Goal: Information Seeking & Learning: Learn about a topic

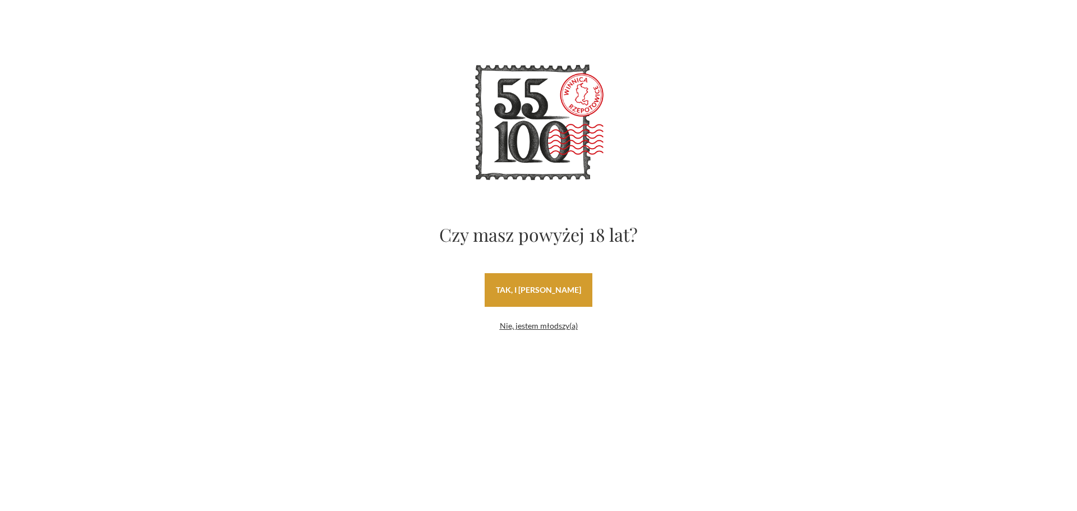
drag, startPoint x: 0, startPoint y: 0, endPoint x: 538, endPoint y: 291, distance: 612.0
click at [538, 291] on link "tak, i uwielbiam wino" at bounding box center [539, 290] width 108 height 34
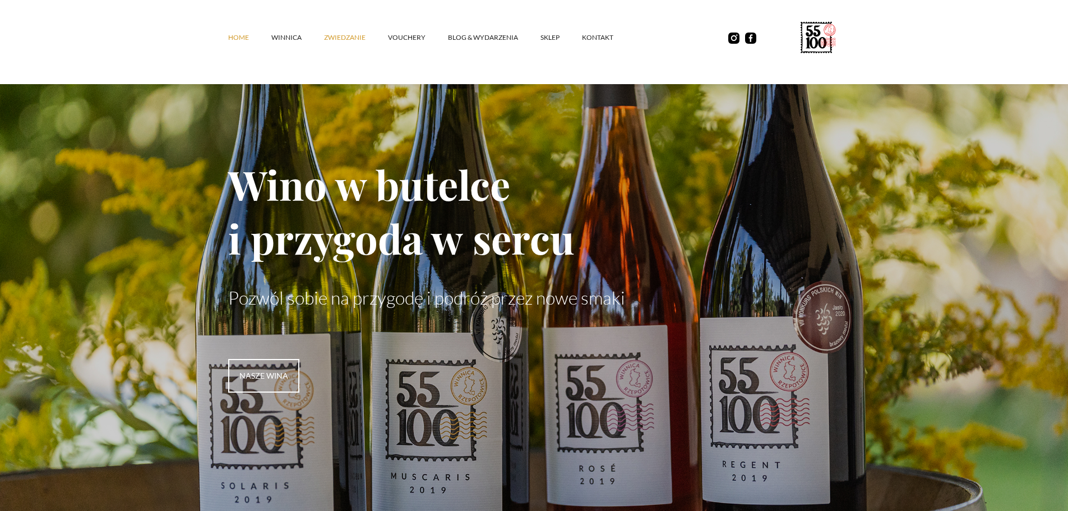
click at [356, 40] on link "ZWIEDZANIE" at bounding box center [356, 38] width 64 height 34
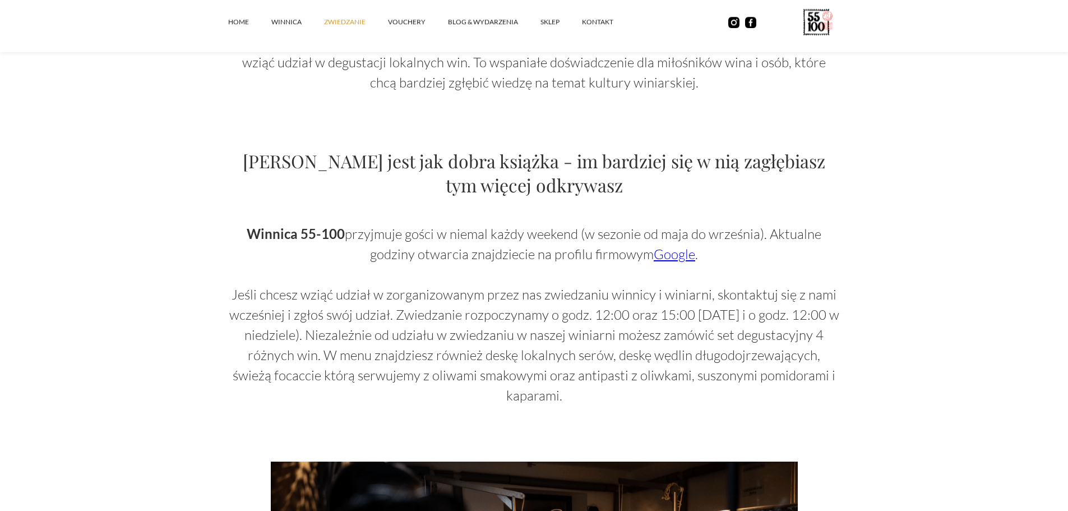
scroll to position [673, 0]
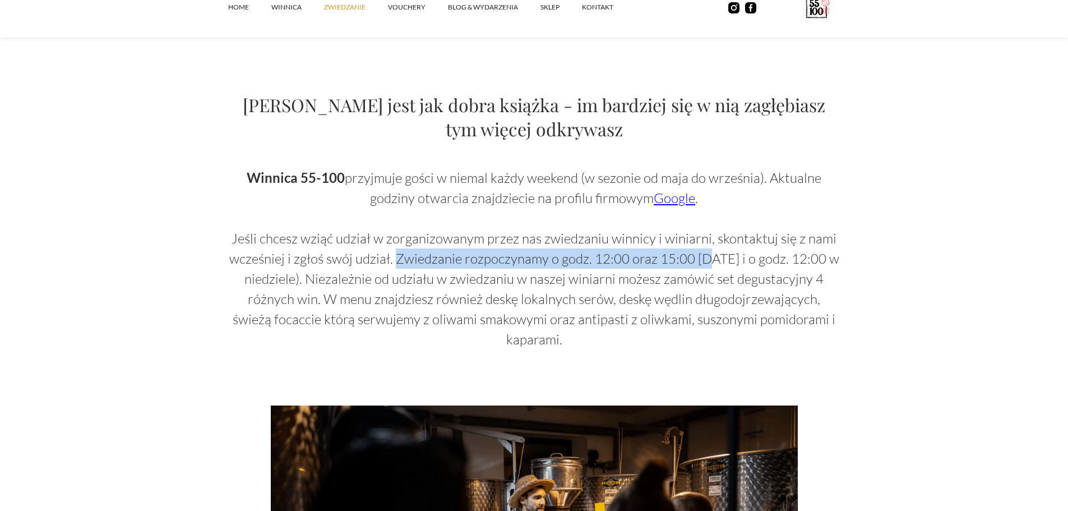
drag, startPoint x: 399, startPoint y: 260, endPoint x: 710, endPoint y: 259, distance: 311.3
click at [710, 259] on p "Winnica 55-100 przyjmuje gości w niemal każdy weekend (w sezonie od maja do wrz…" at bounding box center [534, 259] width 612 height 182
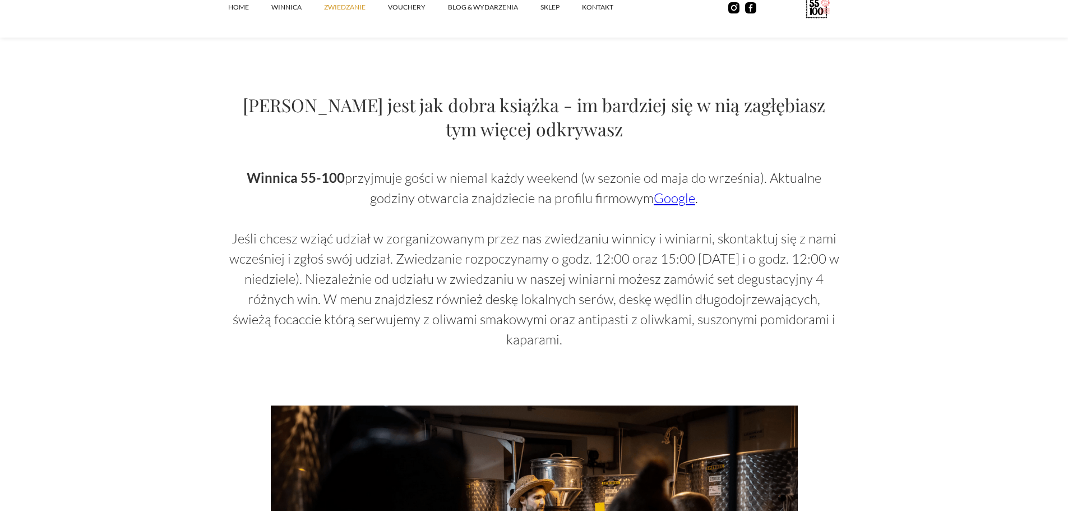
click at [749, 262] on p "Winnica 55-100 przyjmuje gości w niemal każdy weekend (w sezonie od maja do wrz…" at bounding box center [534, 259] width 612 height 182
drag, startPoint x: 618, startPoint y: 256, endPoint x: 647, endPoint y: 256, distance: 29.2
click at [647, 256] on p "Winnica 55-100 przyjmuje gości w niemal każdy weekend (w sezonie od maja do wrz…" at bounding box center [534, 259] width 612 height 182
click at [657, 272] on p "Winnica 55-100 przyjmuje gości w niemal każdy weekend (w sezonie od maja do wrz…" at bounding box center [534, 259] width 612 height 182
drag, startPoint x: 671, startPoint y: 260, endPoint x: 755, endPoint y: 262, distance: 84.1
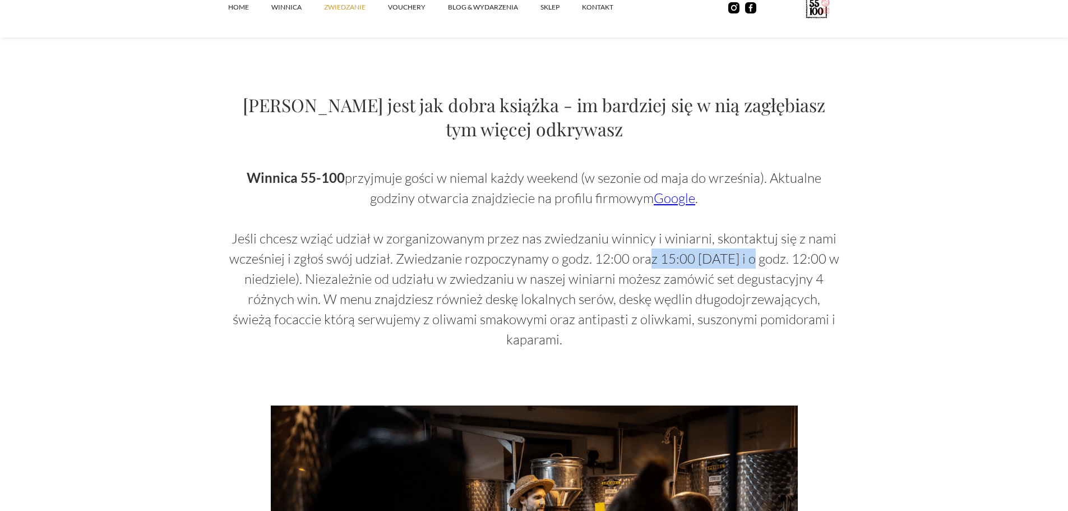
click at [755, 262] on p "Winnica 55-100 przyjmuje gości w niemal każdy weekend (w sezonie od maja do wrz…" at bounding box center [534, 259] width 612 height 182
click at [736, 280] on p "Winnica 55-100 przyjmuje gości w niemal każdy weekend (w sezonie od maja do wrz…" at bounding box center [534, 259] width 612 height 182
drag, startPoint x: 741, startPoint y: 261, endPoint x: 847, endPoint y: 260, distance: 106.6
click at [847, 260] on section "Zwiedzanie Zwiedzanie winnicy to fascynująca przygoda, która pozwala odkryć taj…" at bounding box center [534, 426] width 1068 height 2199
click at [810, 283] on p "Winnica 55-100 przyjmuje gości w niemal każdy weekend (w sezonie od maja do wrz…" at bounding box center [534, 259] width 612 height 182
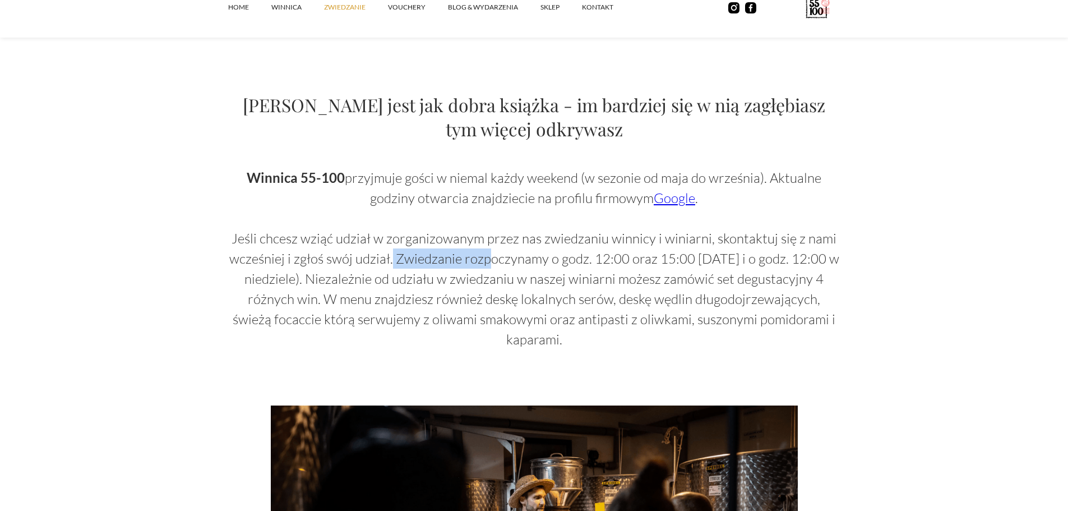
drag, startPoint x: 403, startPoint y: 251, endPoint x: 432, endPoint y: 260, distance: 30.7
click at [492, 257] on p "Winnica 55-100 przyjmuje gości w niemal każdy weekend (w sezonie od maja do wrz…" at bounding box center [534, 259] width 612 height 182
click at [352, 274] on p "Winnica 55-100 przyjmuje gości w niemal każdy weekend (w sezonie od maja do wrz…" at bounding box center [534, 259] width 612 height 182
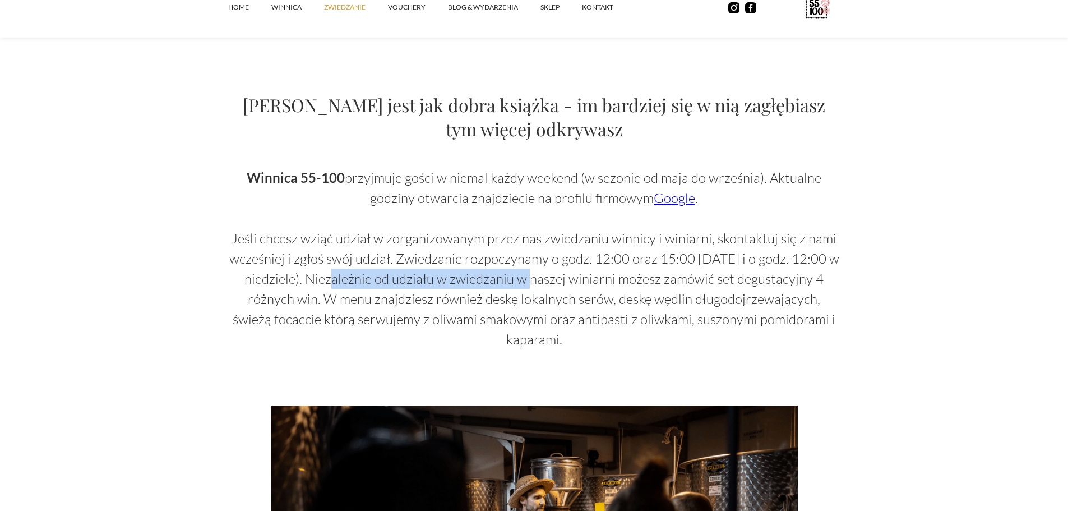
drag, startPoint x: 330, startPoint y: 278, endPoint x: 524, endPoint y: 282, distance: 194.7
click at [524, 282] on p "Winnica 55-100 przyjmuje gości w niemal każdy weekend (w sezonie od maja do wrz…" at bounding box center [534, 259] width 612 height 182
click at [583, 293] on p "Winnica 55-100 przyjmuje gości w niemal każdy weekend (w sezonie od maja do wrz…" at bounding box center [534, 259] width 612 height 182
drag, startPoint x: 312, startPoint y: 297, endPoint x: 403, endPoint y: 303, distance: 91.1
click at [403, 303] on p "Winnica 55-100 przyjmuje gości w niemal każdy weekend (w sezonie od maja do wrz…" at bounding box center [534, 259] width 612 height 182
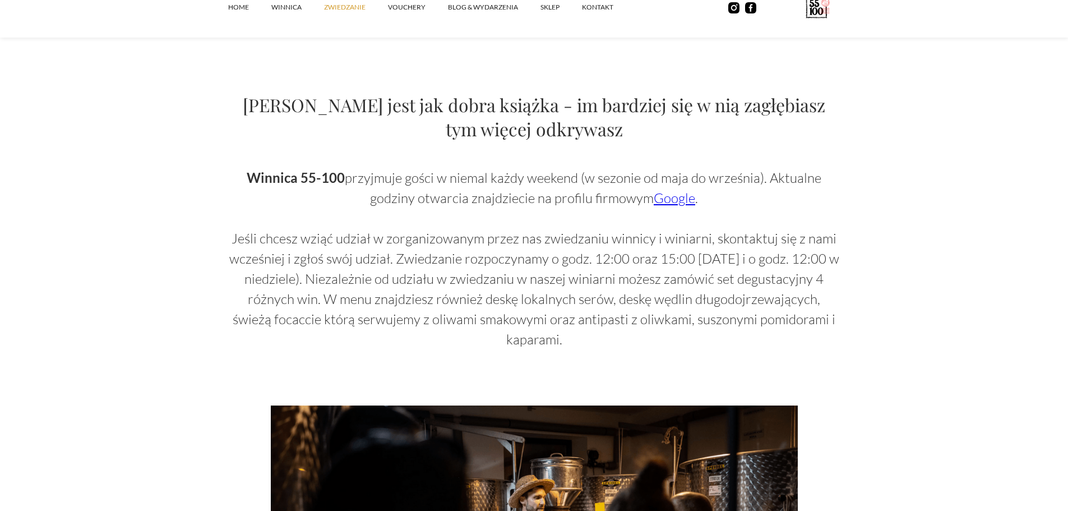
click at [460, 302] on p "Winnica 55-100 przyjmuje gości w niemal każdy weekend (w sezonie od maja do wrz…" at bounding box center [534, 259] width 612 height 182
drag, startPoint x: 350, startPoint y: 297, endPoint x: 544, endPoint y: 304, distance: 194.2
click at [538, 305] on p "Winnica 55-100 przyjmuje gości w niemal każdy weekend (w sezonie od maja do wrz…" at bounding box center [534, 259] width 612 height 182
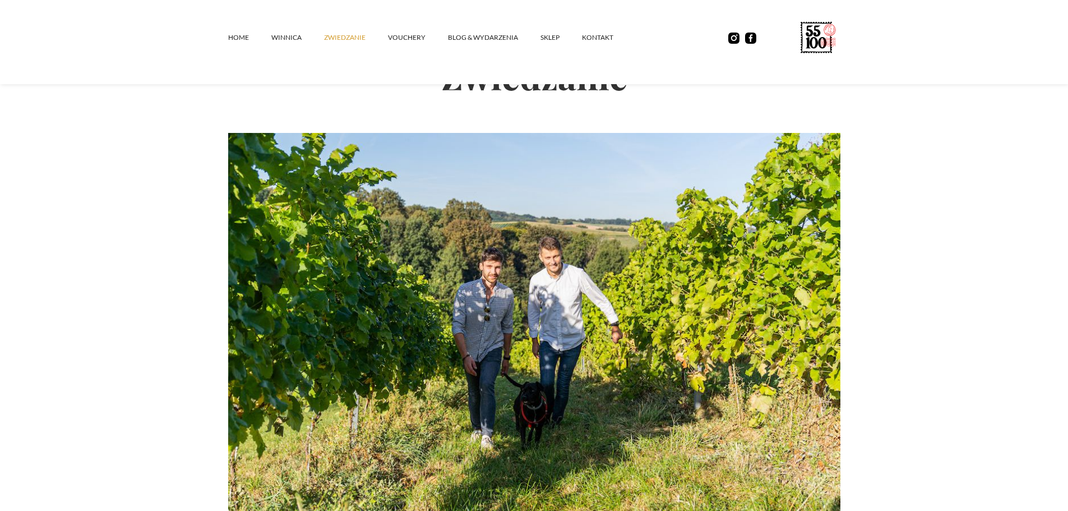
scroll to position [0, 0]
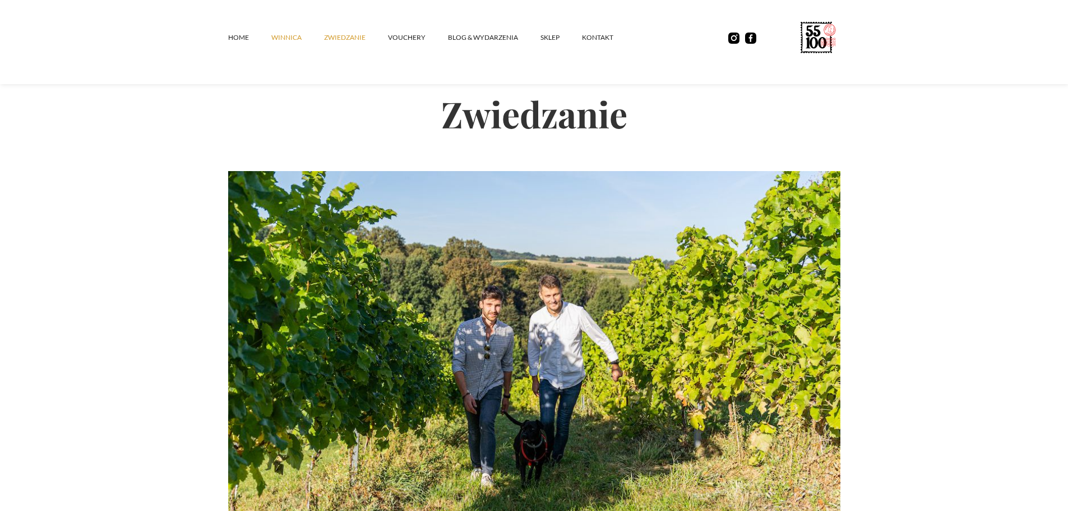
click at [293, 35] on link "winnica" at bounding box center [297, 38] width 53 height 34
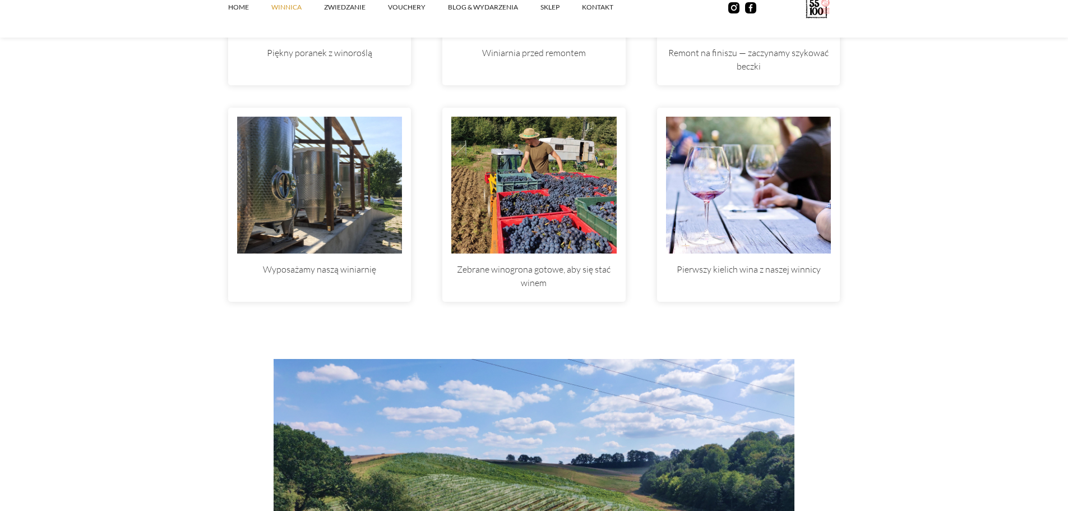
scroll to position [3870, 0]
